Goal: Task Accomplishment & Management: Use online tool/utility

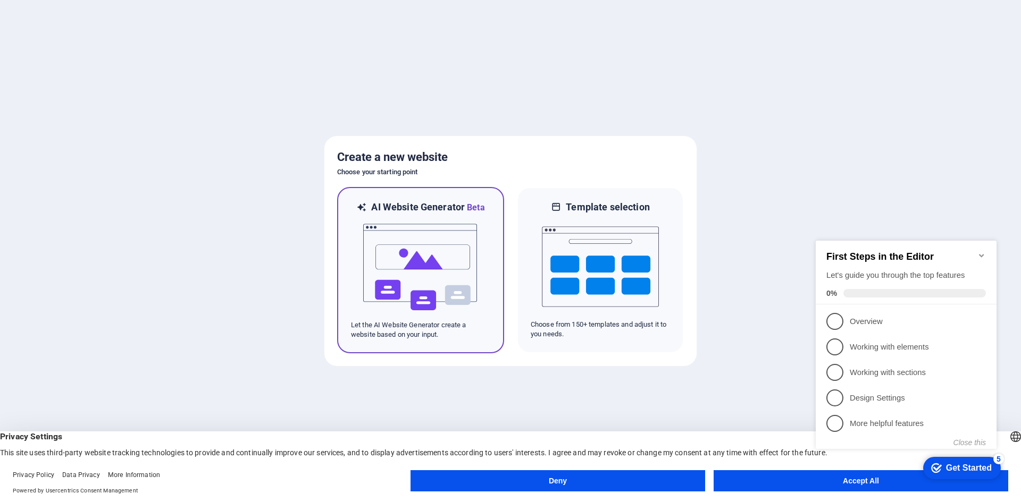
click at [464, 279] on img at bounding box center [420, 267] width 117 height 106
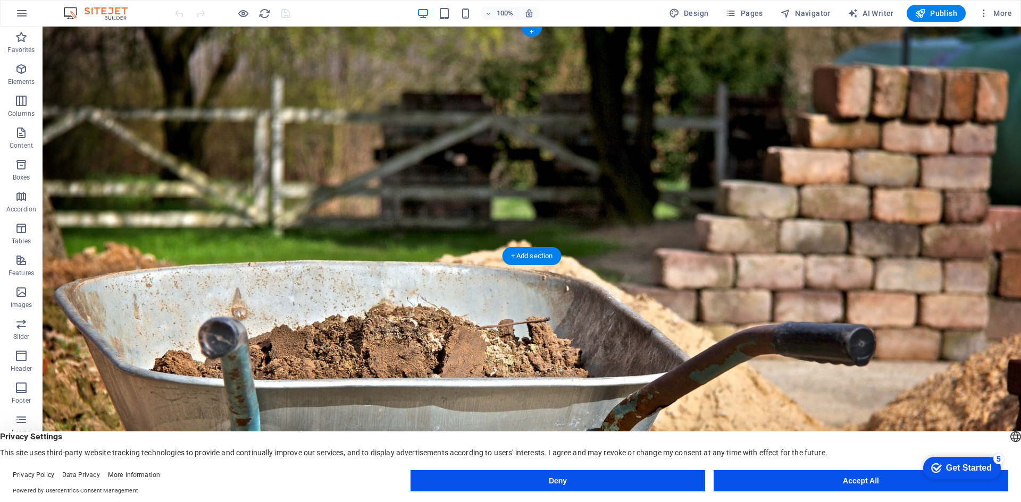
click at [223, 240] on figure at bounding box center [532, 256] width 978 height 459
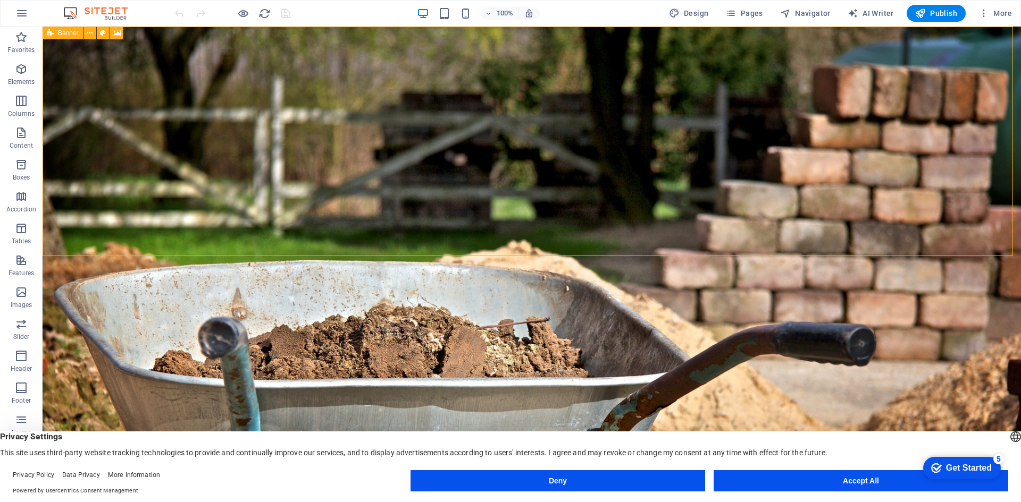
click at [54, 33] on div "Banner" at bounding box center [63, 33] width 40 height 13
click at [89, 35] on span "Menu Bar" at bounding box center [91, 33] width 28 height 6
click at [89, 31] on span "Menu Bar" at bounding box center [91, 33] width 28 height 6
click at [130, 32] on icon at bounding box center [129, 33] width 6 height 11
select select "rem"
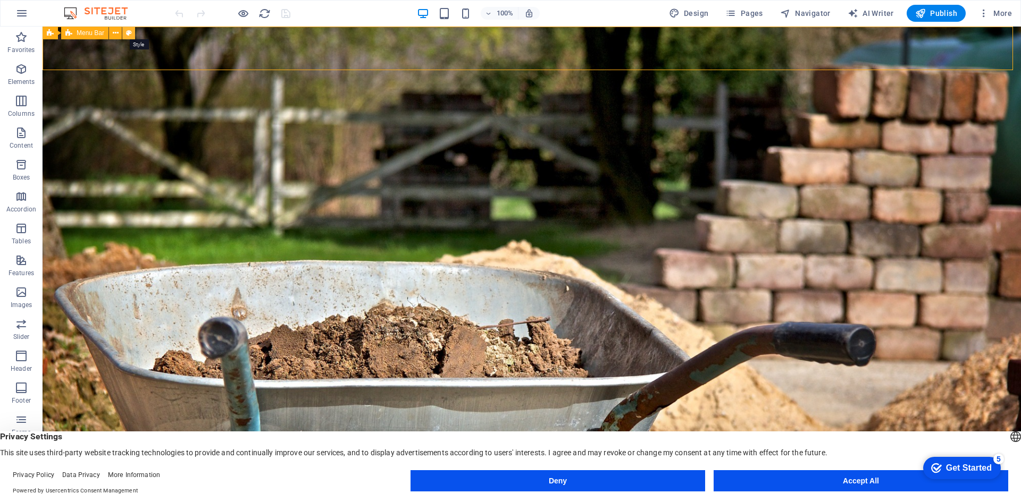
select select "preset-menu-v2-home-hero-logo-nav-h1-menu"
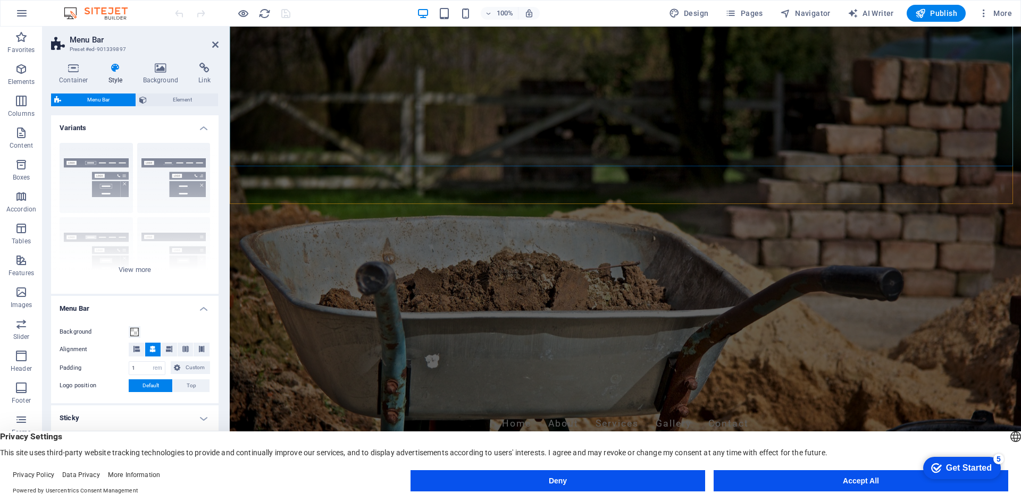
scroll to position [53, 0]
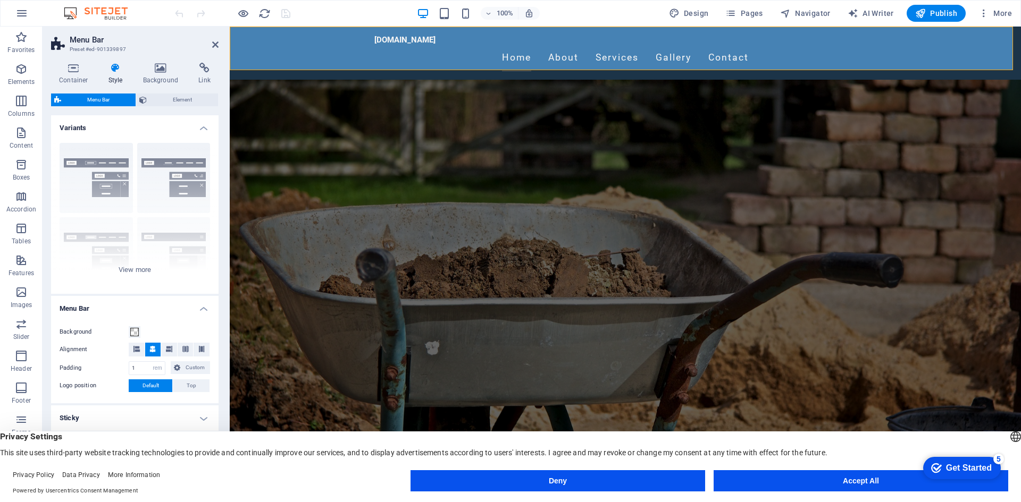
click at [114, 77] on h4 "Style" at bounding box center [117, 74] width 35 height 22
click at [127, 269] on div "Border Centered Default Fixed Loki Trigger Wide XXL" at bounding box center [134, 215] width 167 height 160
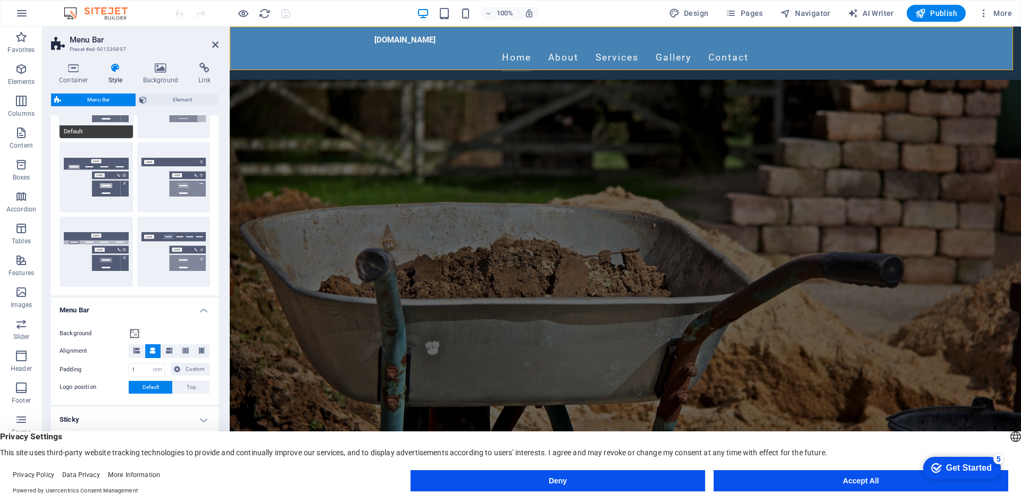
scroll to position [160, 0]
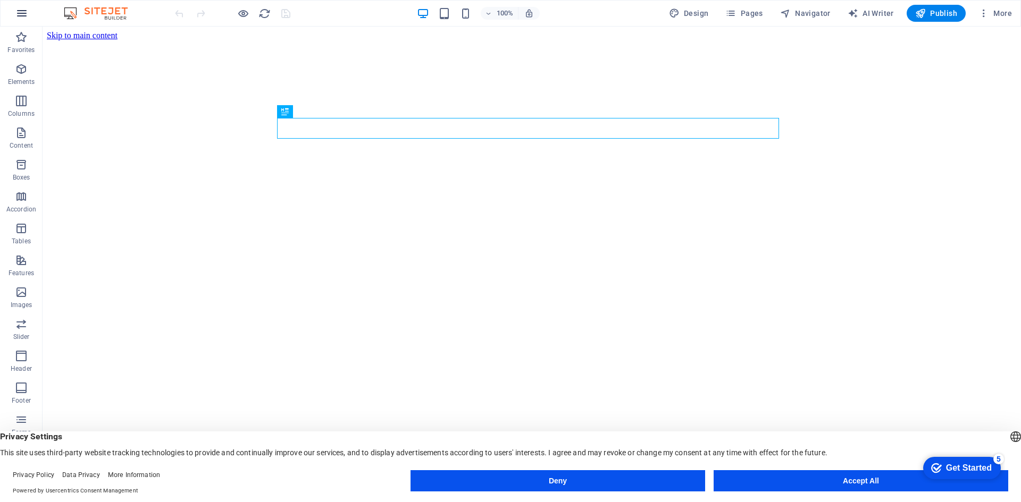
click at [24, 20] on button "button" at bounding box center [22, 14] width 26 height 26
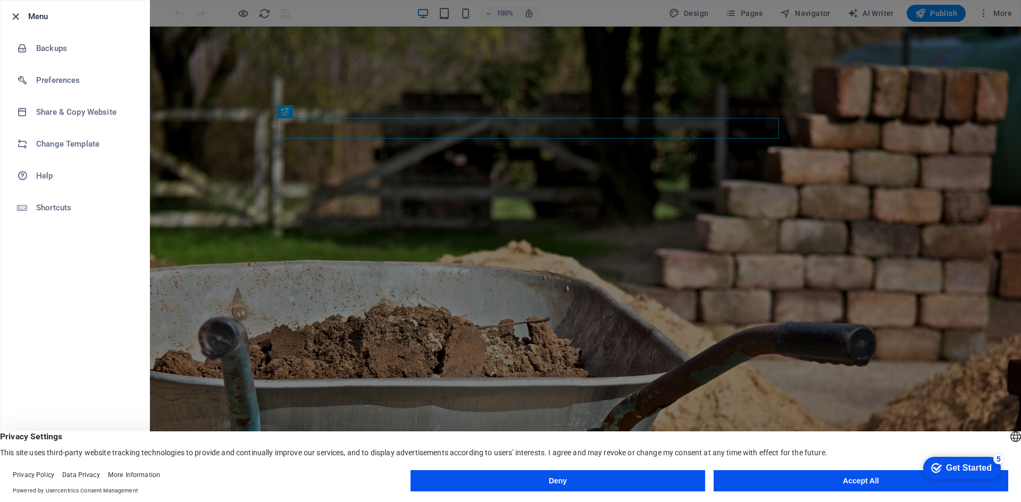
click at [13, 16] on icon "button" at bounding box center [16, 17] width 12 height 12
